Goal: Task Accomplishment & Management: Manage account settings

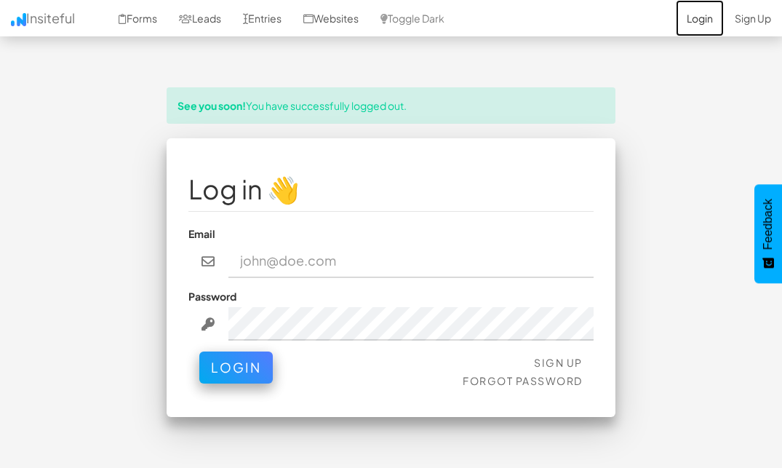
click at [687, 17] on link "Login" at bounding box center [700, 18] width 48 height 36
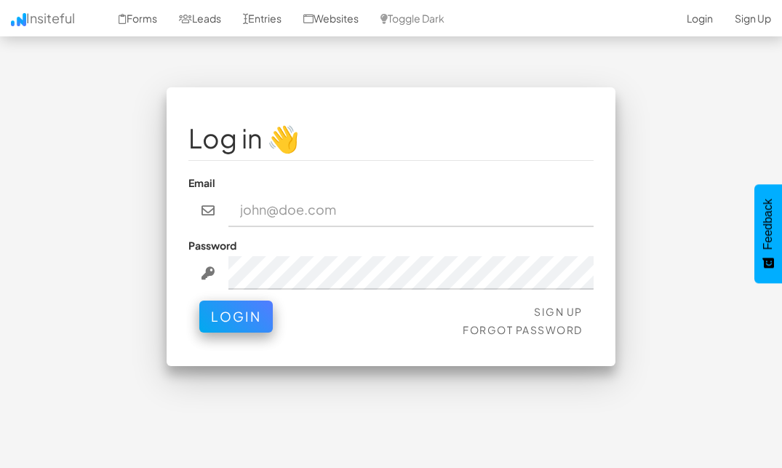
click at [383, 214] on input "email" at bounding box center [410, 209] width 365 height 33
click at [386, 199] on input "email" at bounding box center [410, 209] width 365 height 33
type input "justinwdubberke@gmail.com"
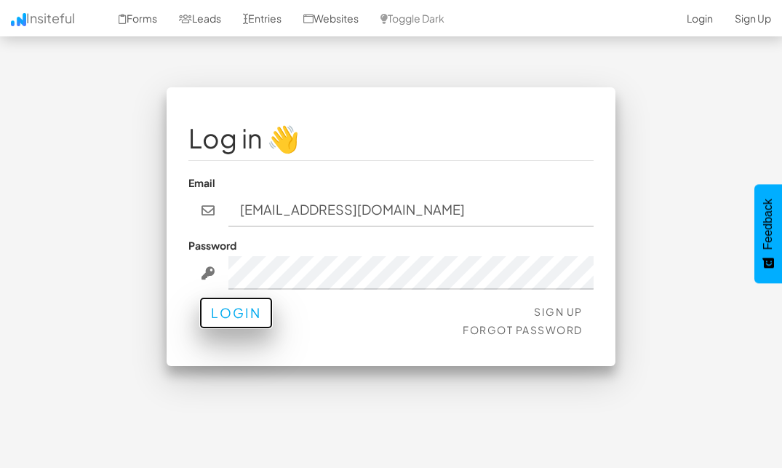
click at [252, 304] on button "Login" at bounding box center [235, 313] width 73 height 32
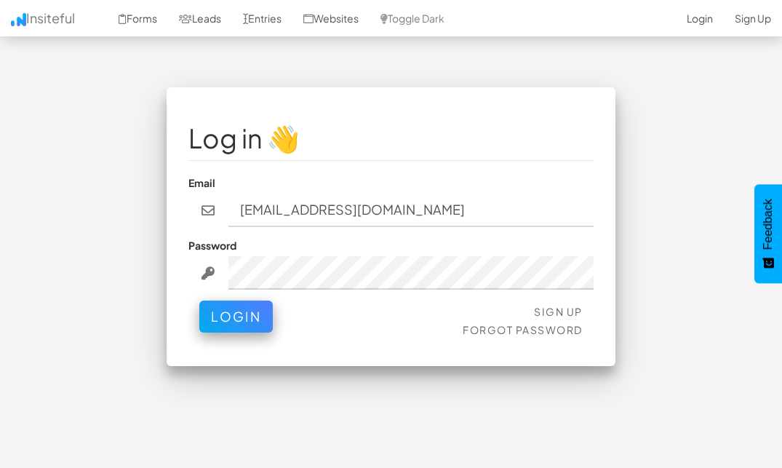
drag, startPoint x: 366, startPoint y: 297, endPoint x: 347, endPoint y: 289, distance: 20.8
click at [361, 297] on fieldset "Log in 👋 Email justinwdubberke@gmail.com Password Sign Up Forgot Password Login" at bounding box center [390, 226] width 405 height 235
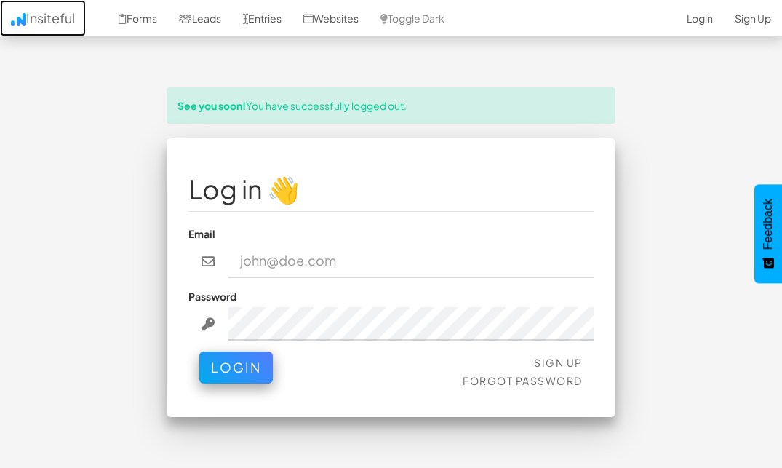
click at [53, 13] on link "Insiteful" at bounding box center [43, 18] width 86 height 36
